Goal: Information Seeking & Learning: Learn about a topic

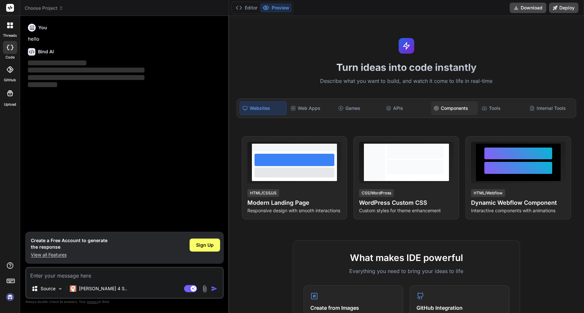
click at [447, 113] on div "Components" at bounding box center [454, 108] width 46 height 14
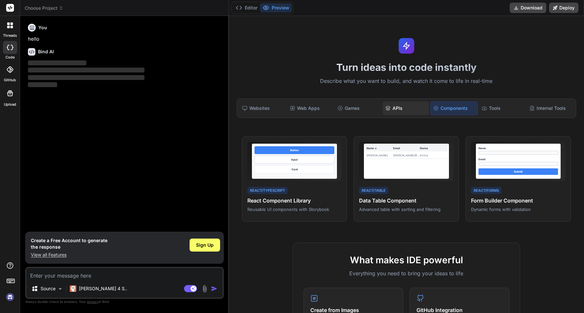
click at [401, 110] on div "APIs" at bounding box center [406, 108] width 46 height 14
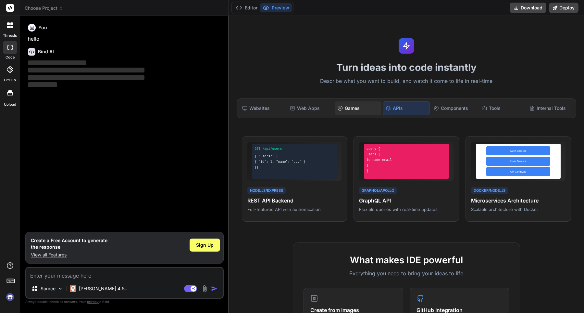
click at [362, 108] on div "Games" at bounding box center [358, 108] width 46 height 14
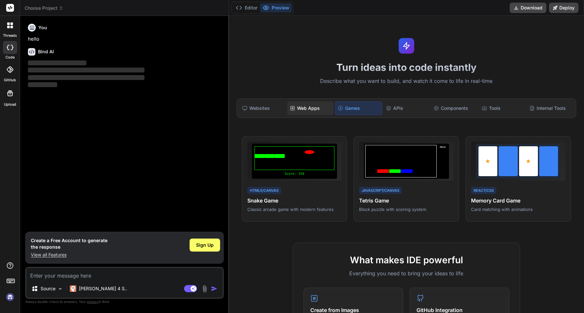
click at [313, 110] on div "Web Apps" at bounding box center [310, 108] width 46 height 14
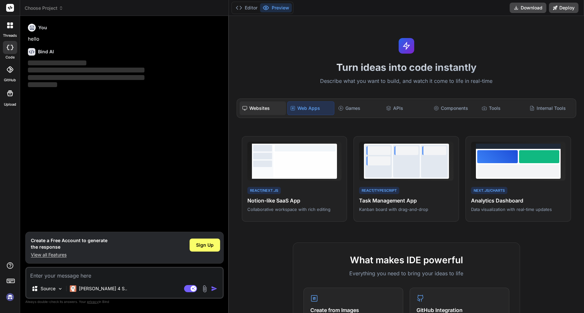
click at [267, 110] on div "Websites" at bounding box center [263, 108] width 46 height 14
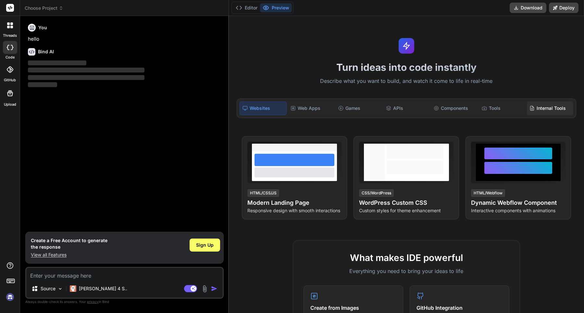
click at [534, 109] on div "Internal Tools" at bounding box center [550, 108] width 46 height 14
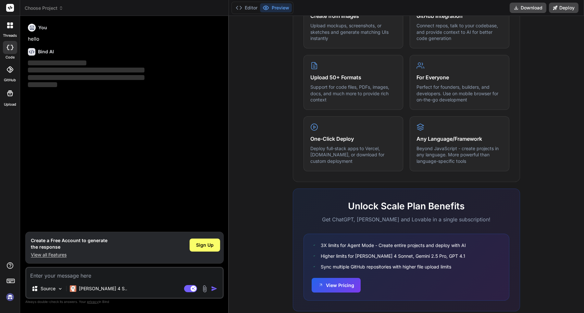
scroll to position [309, 0]
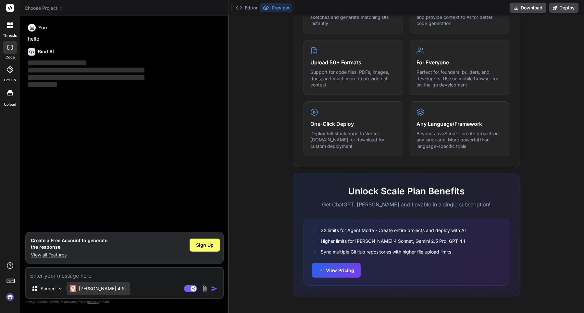
click at [99, 291] on p "[PERSON_NAME] 4 S.." at bounding box center [103, 288] width 48 height 6
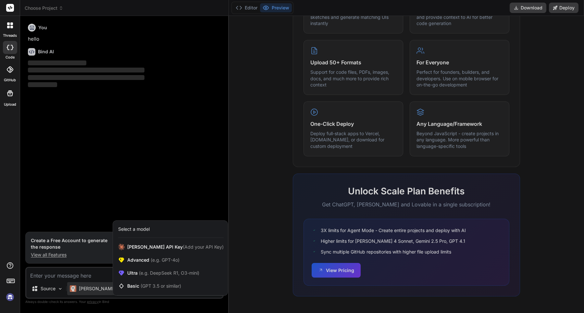
click at [99, 291] on div at bounding box center [292, 156] width 584 height 313
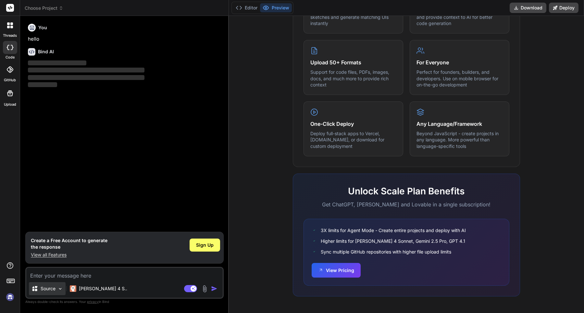
click at [38, 289] on div "Source" at bounding box center [43, 288] width 24 height 6
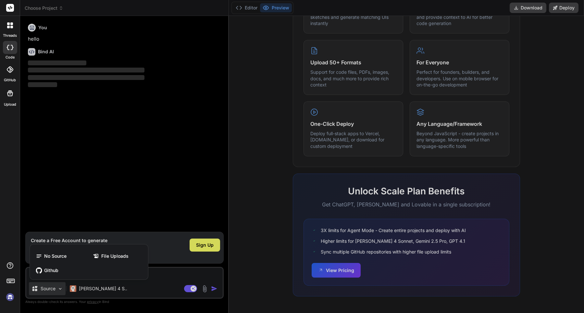
click at [38, 289] on div at bounding box center [292, 156] width 584 height 313
type textarea "x"
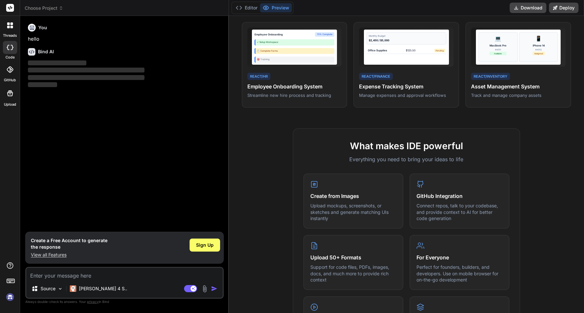
scroll to position [0, 0]
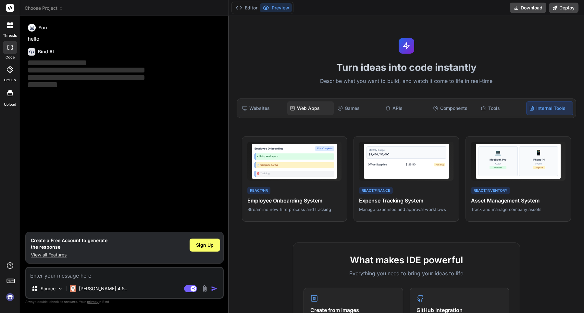
click at [310, 112] on div "Web Apps" at bounding box center [310, 108] width 46 height 14
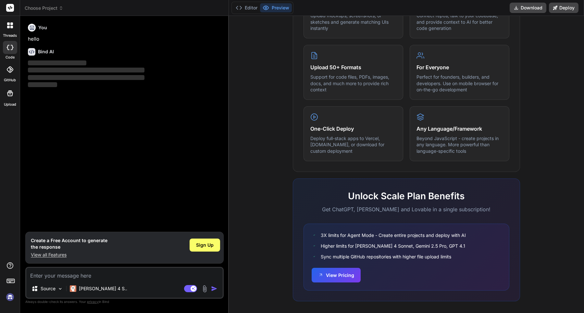
scroll to position [309, 0]
